Goal: Transaction & Acquisition: Purchase product/service

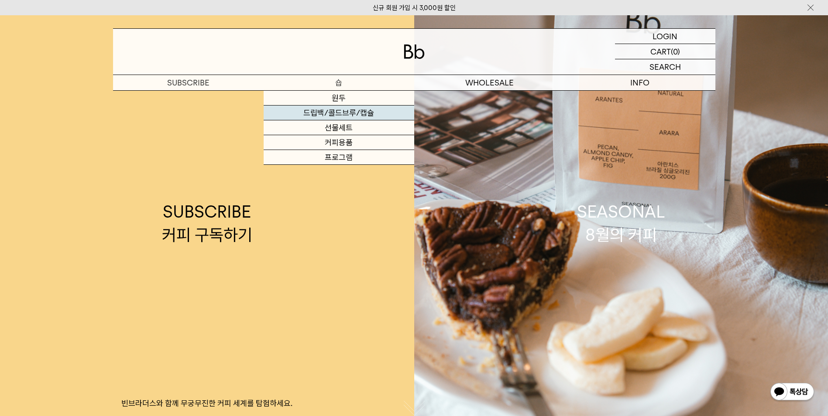
click at [342, 111] on link "드립백/콜드브루/캡슐" at bounding box center [339, 113] width 151 height 15
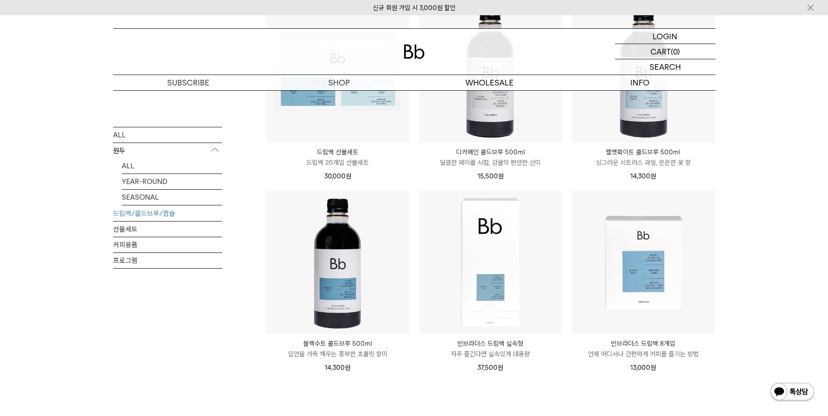
scroll to position [611, 0]
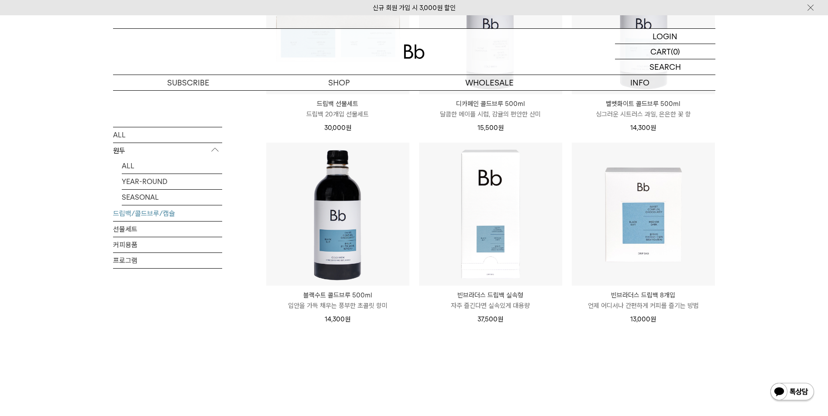
click at [502, 291] on p "빈브라더스 드립백 실속형" at bounding box center [490, 295] width 143 height 10
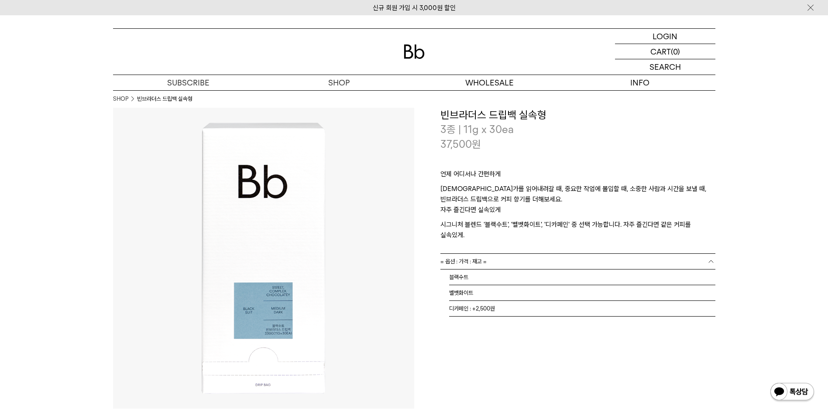
click at [512, 254] on link "= 옵션 : 가격 : 재고 =" at bounding box center [577, 261] width 275 height 15
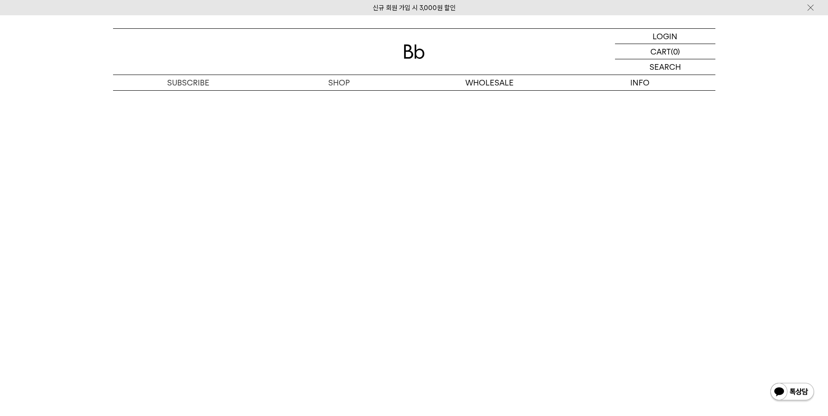
scroll to position [1615, 0]
